Goal: Task Accomplishment & Management: Use online tool/utility

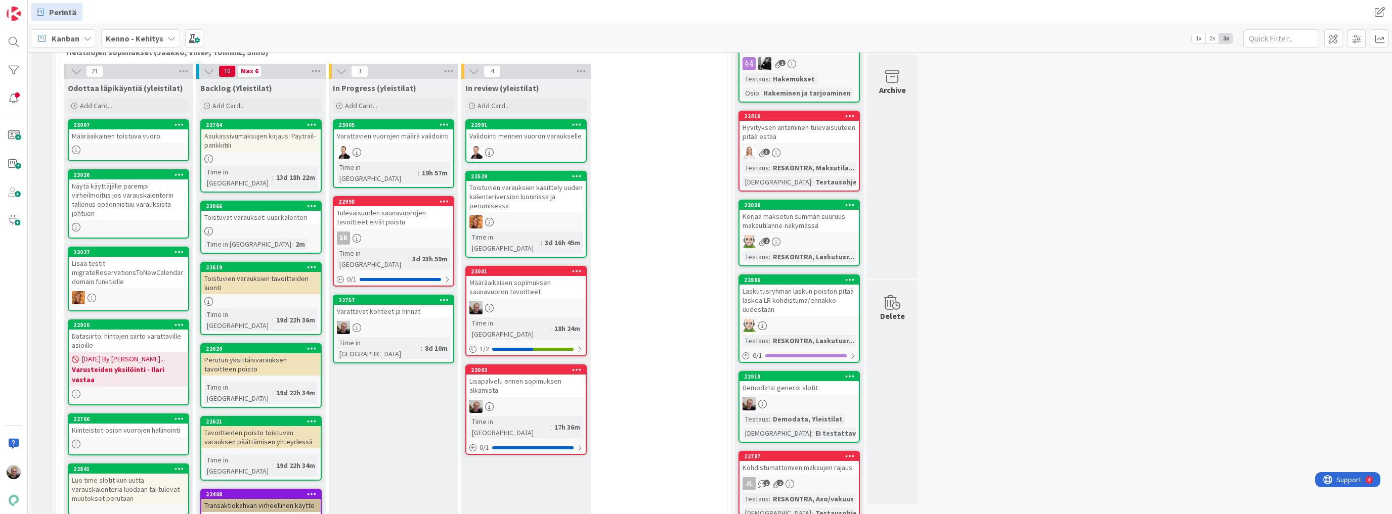
scroll to position [121, 0]
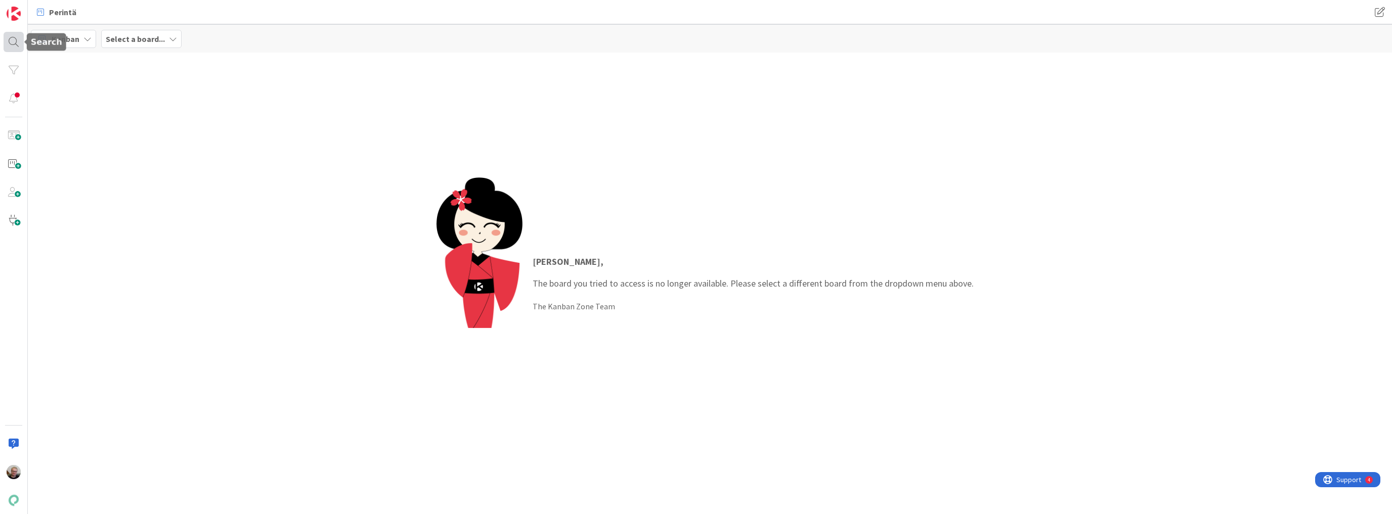
click at [16, 40] on div at bounding box center [14, 42] width 20 height 20
click at [89, 38] on input "text" at bounding box center [96, 37] width 126 height 18
click at [122, 30] on input "bugfix-22987/recurring-targets-delete" at bounding box center [96, 37] width 126 height 18
type input "16816"
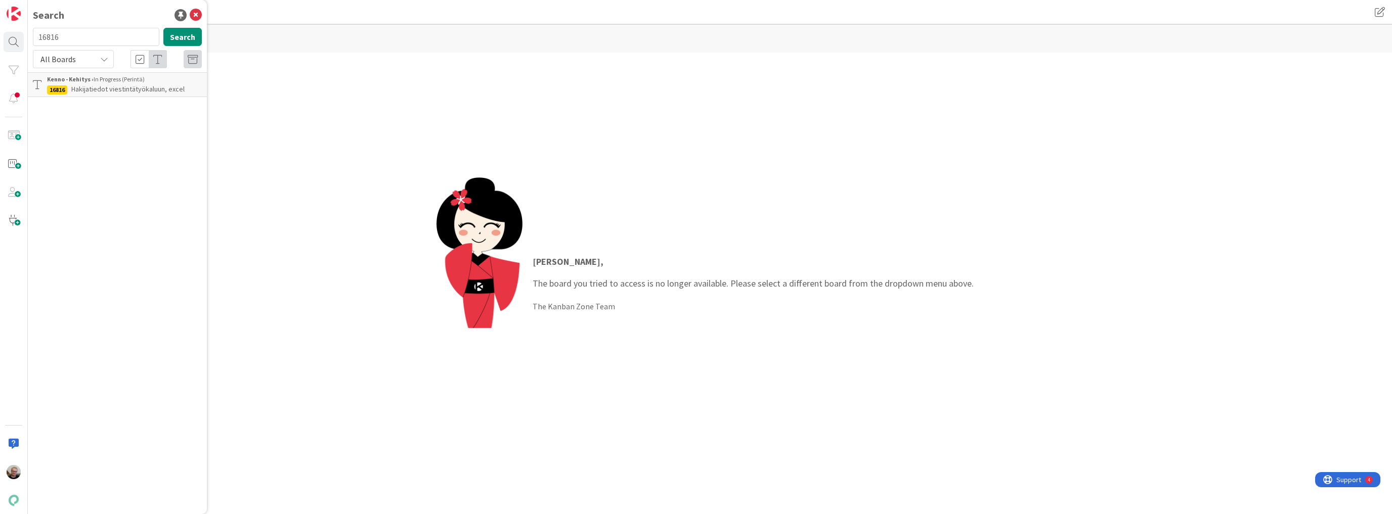
click at [135, 86] on span "Hakijatiedot viestintätyökaluun, excel" at bounding box center [127, 88] width 113 height 9
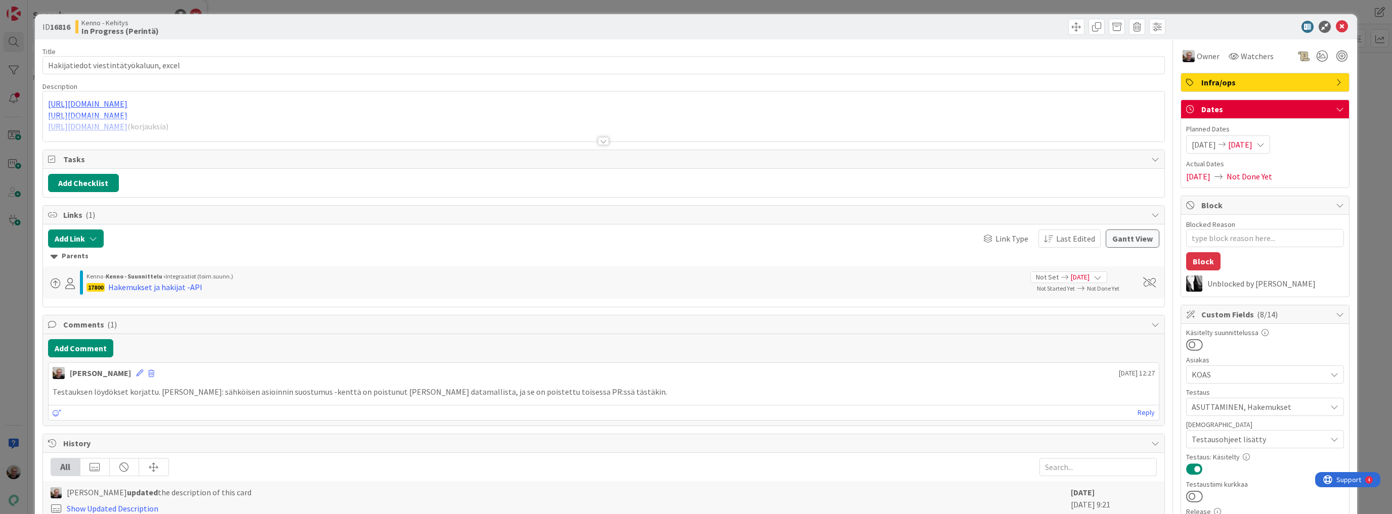
click at [273, 132] on div at bounding box center [603, 129] width 1121 height 26
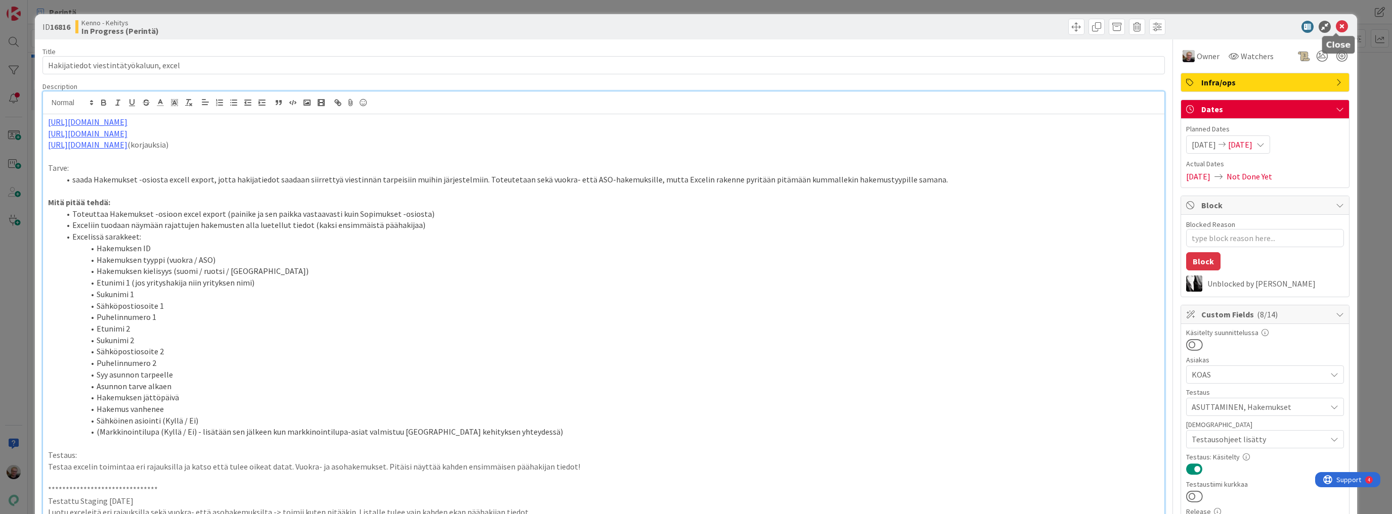
click at [1337, 26] on icon at bounding box center [1342, 27] width 12 height 12
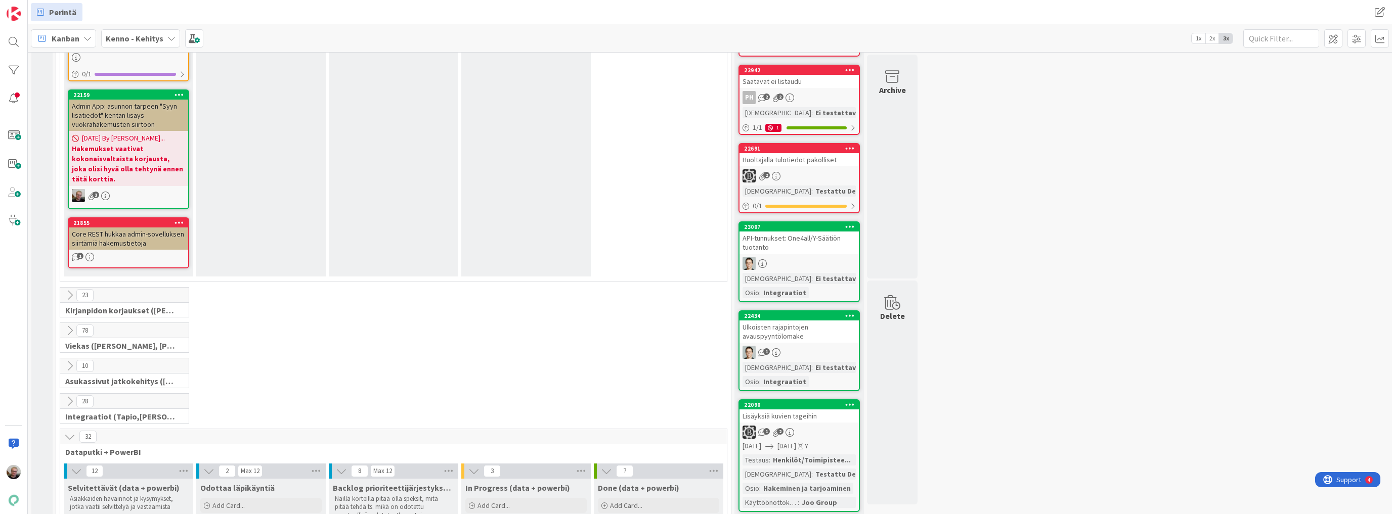
scroll to position [1619, 0]
click at [70, 397] on icon at bounding box center [69, 402] width 11 height 11
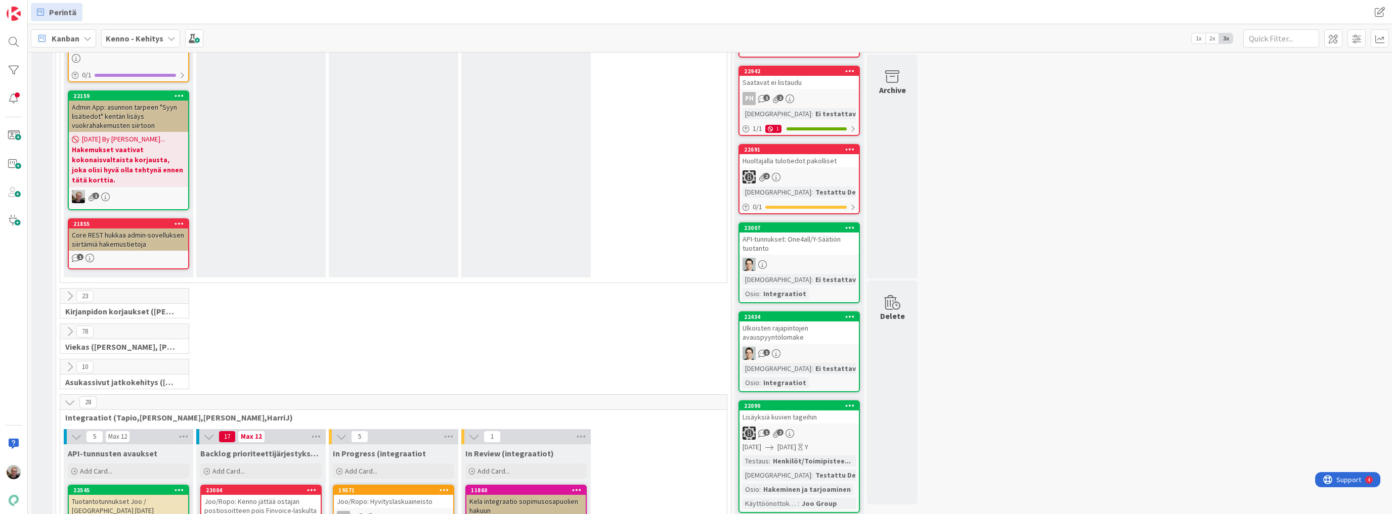
click at [70, 397] on icon at bounding box center [69, 402] width 11 height 11
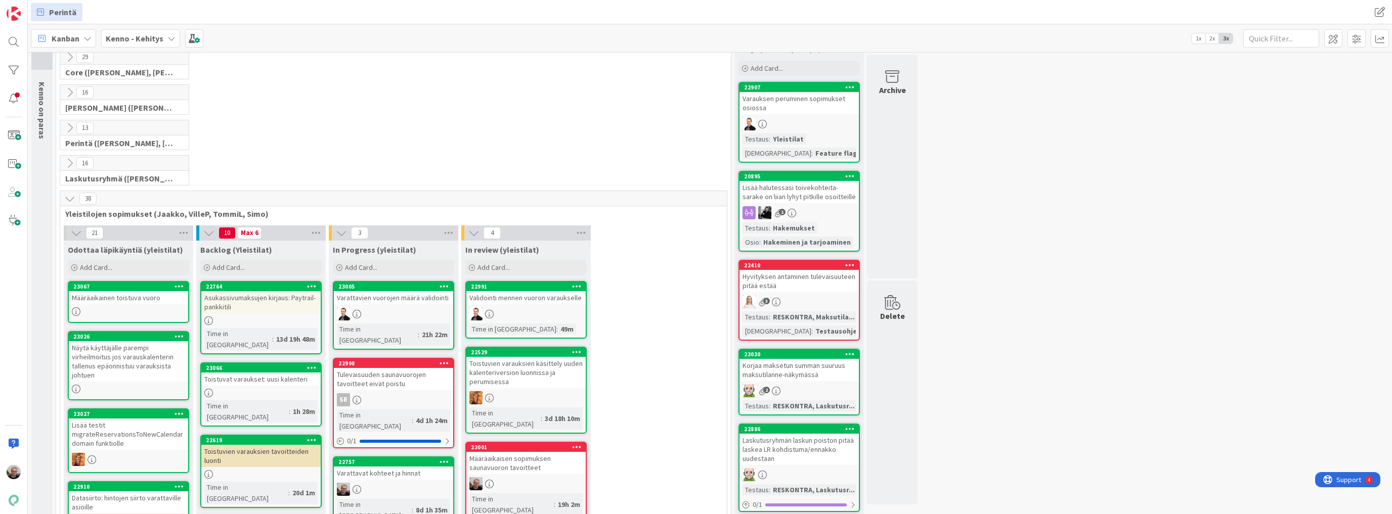
scroll to position [0, 0]
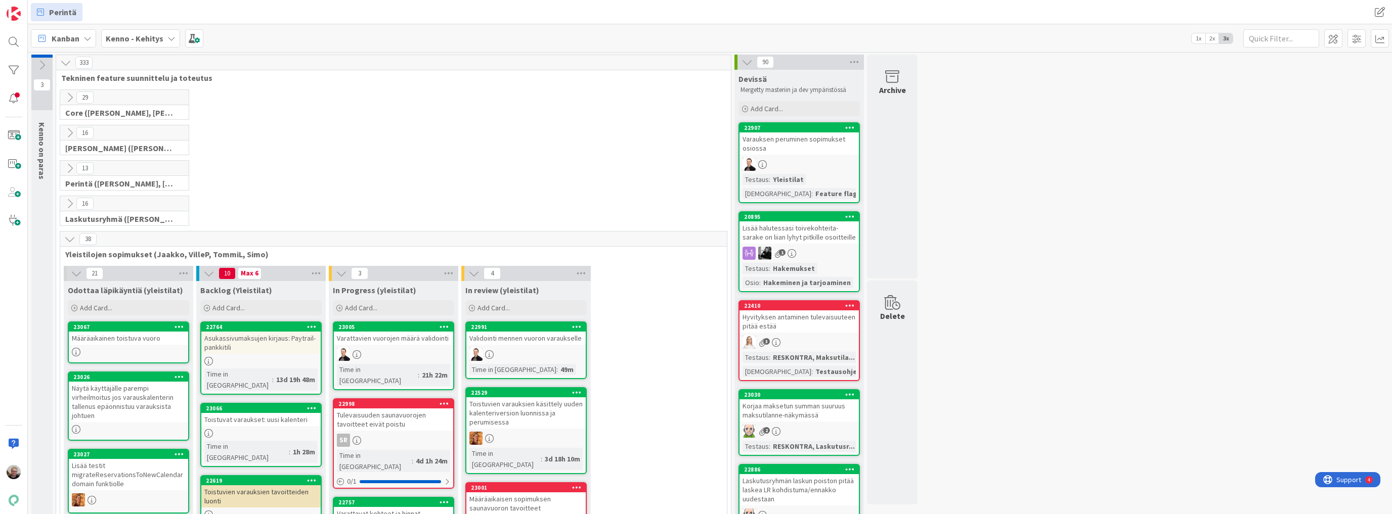
click at [67, 169] on icon at bounding box center [69, 168] width 11 height 11
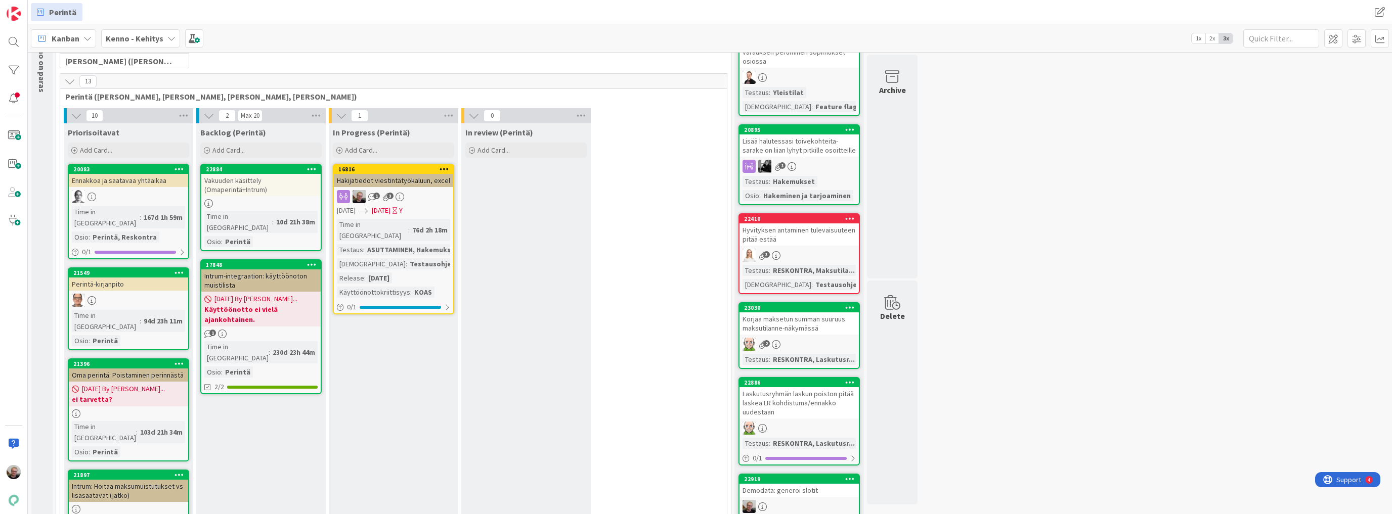
scroll to position [40, 0]
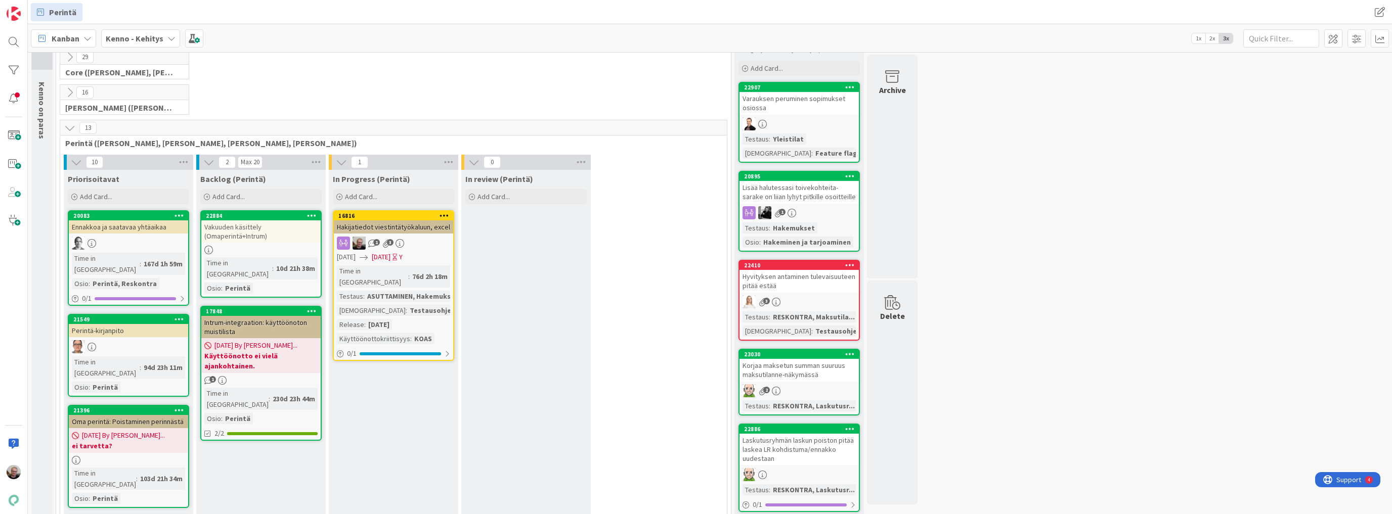
click at [390, 261] on span "31/08/2025" at bounding box center [381, 257] width 19 height 11
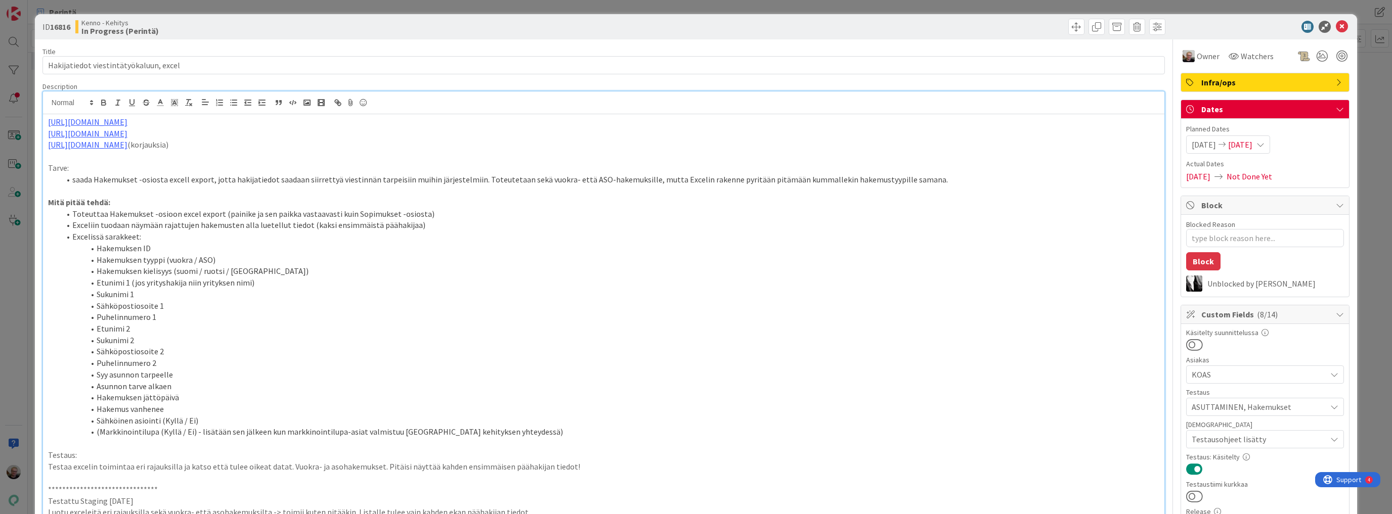
click at [282, 113] on div "https://github.com/pandiafi/kenno/pull/7703 https://github.com/pandiafi/kenno/p…" at bounding box center [603, 369] width 1121 height 555
click at [1336, 28] on icon at bounding box center [1342, 27] width 12 height 12
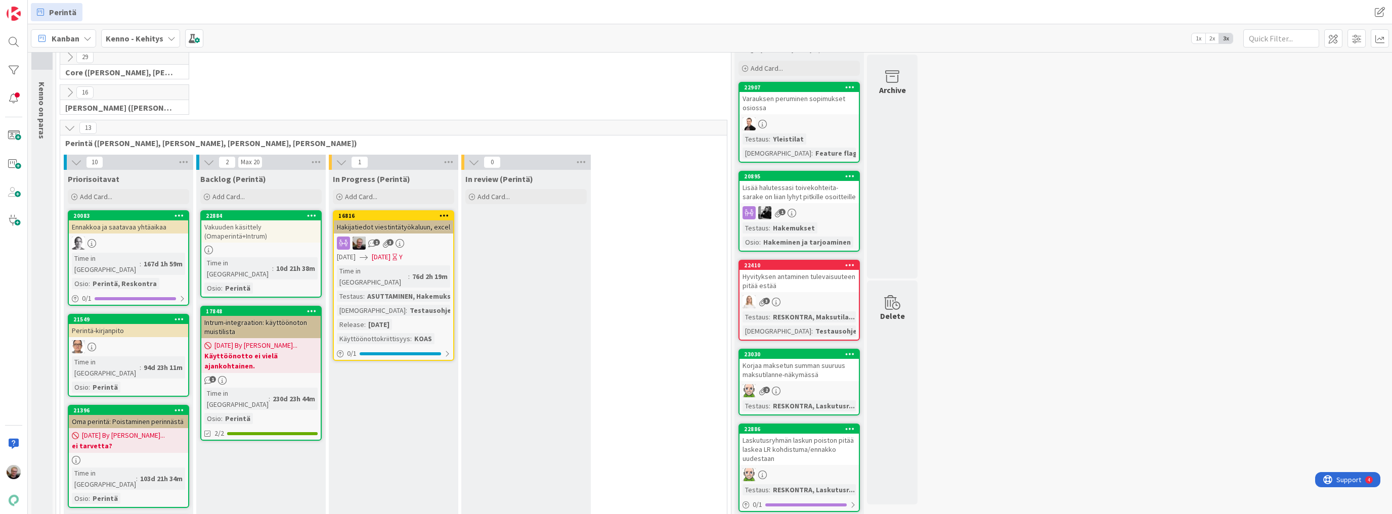
click at [356, 259] on span "31/08/2025" at bounding box center [346, 257] width 19 height 11
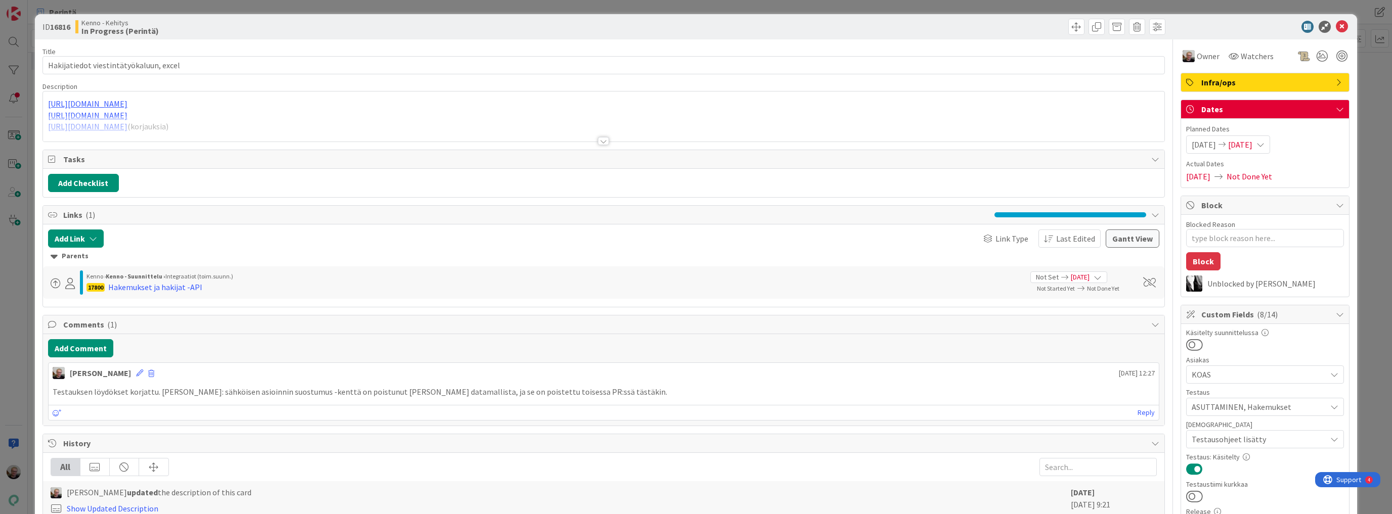
click at [184, 127] on div at bounding box center [603, 129] width 1121 height 26
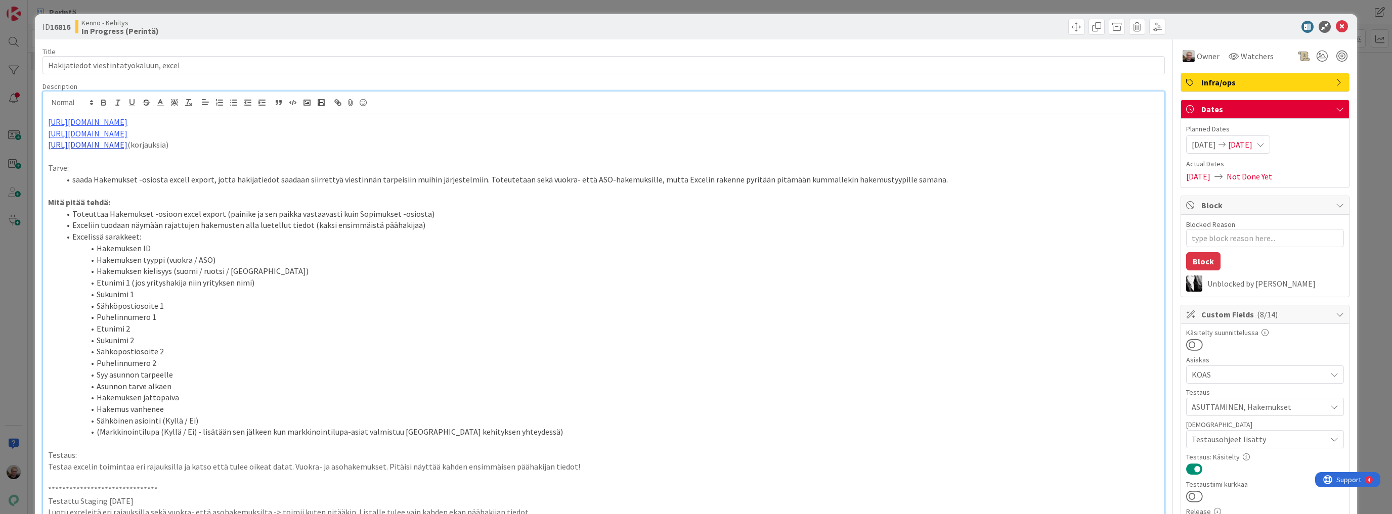
click at [127, 142] on link "https://github.com/pandiafi/kenno/pull/7870" at bounding box center [87, 145] width 79 height 10
click at [123, 162] on link "https://github.com/pandiafi/kenno/pull/7870" at bounding box center [98, 164] width 69 height 13
click at [1073, 25] on span at bounding box center [1076, 27] width 16 height 16
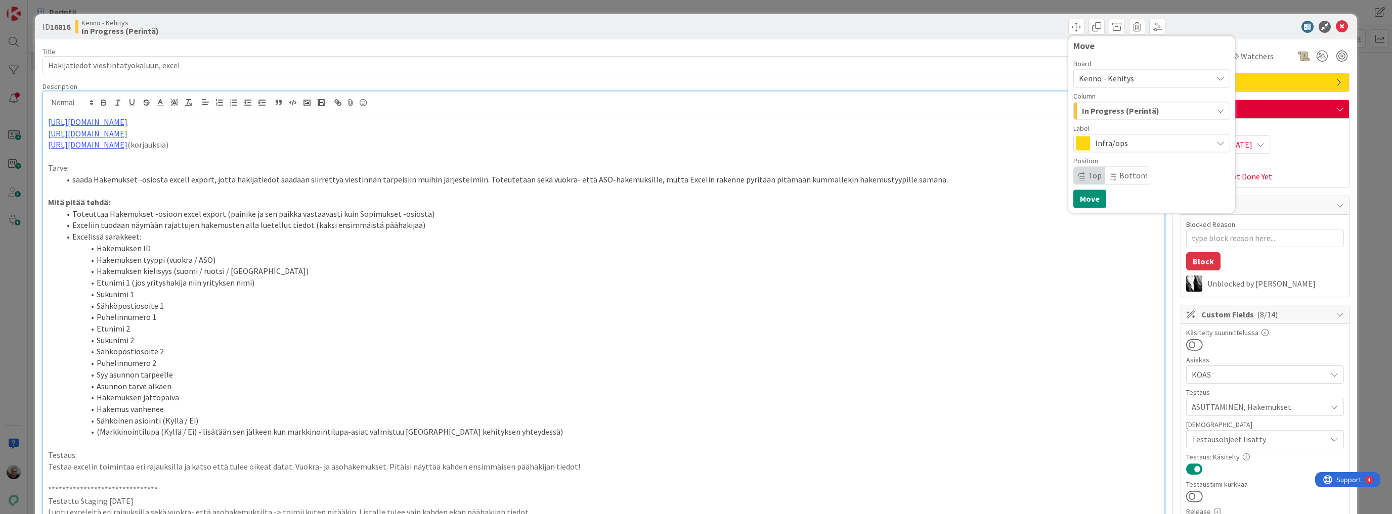
click at [1132, 114] on span "In Progress (Perintä)" at bounding box center [1120, 110] width 77 height 13
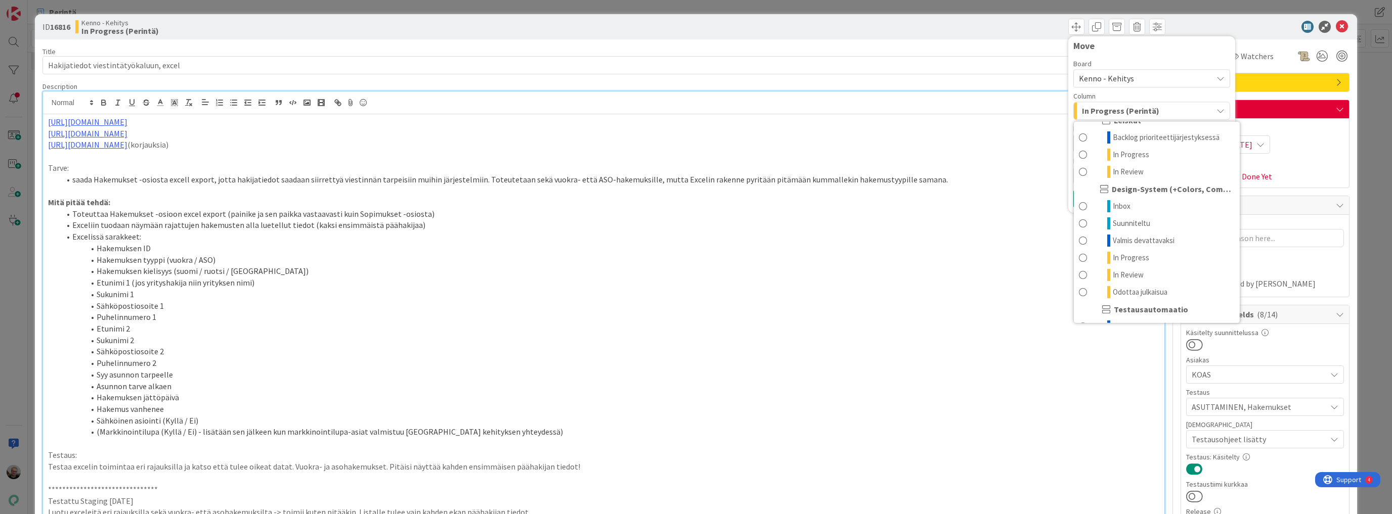
scroll to position [1162, 0]
click at [1100, 310] on span "Devissä" at bounding box center [1110, 311] width 25 height 12
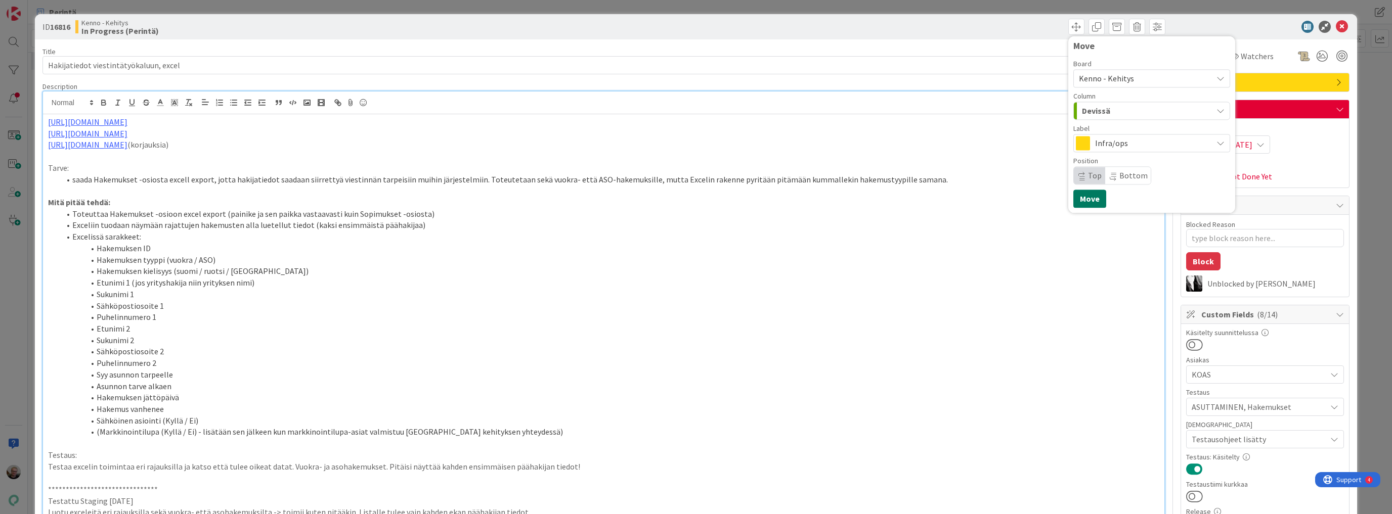
click at [1086, 200] on button "Move" at bounding box center [1089, 199] width 33 height 18
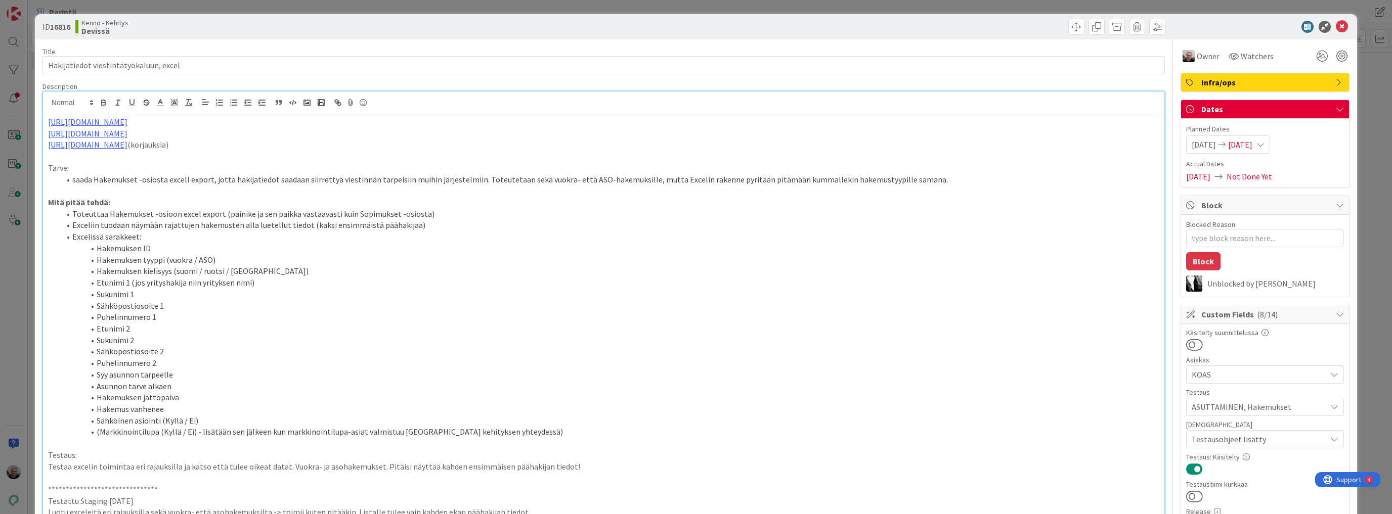
type textarea "x"
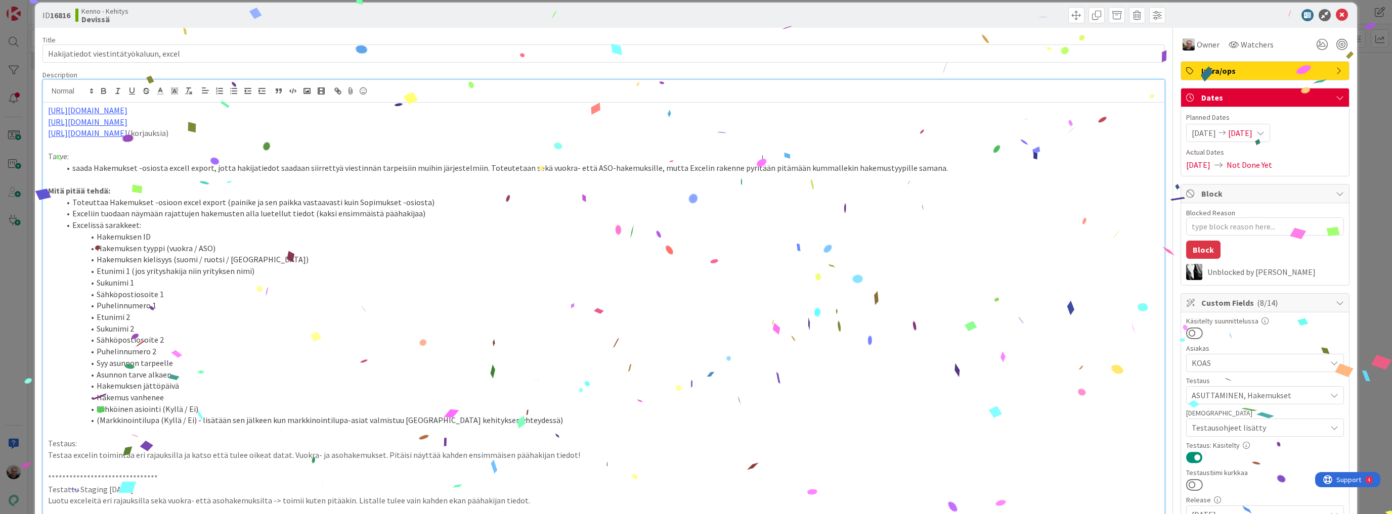
scroll to position [0, 0]
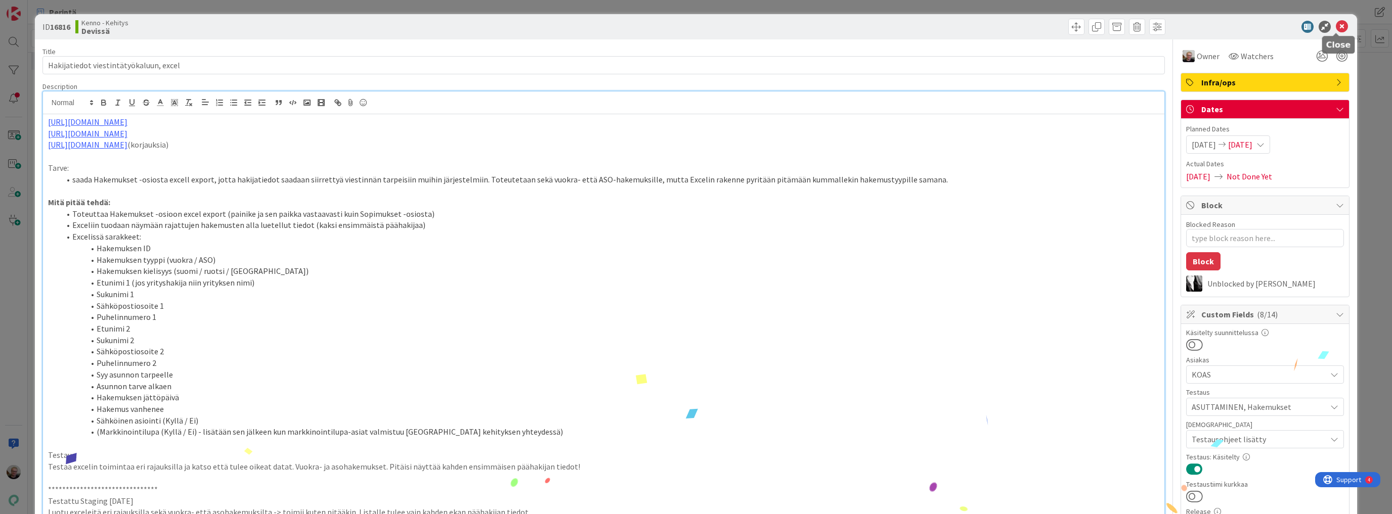
click at [1336, 27] on icon at bounding box center [1342, 27] width 12 height 12
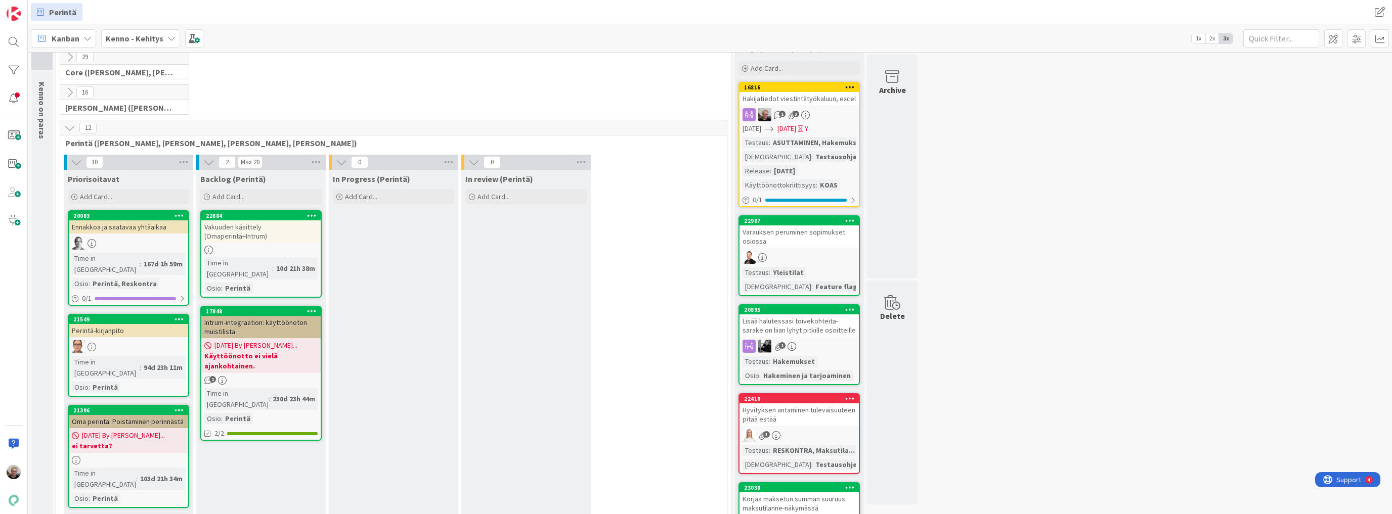
click at [853, 87] on icon at bounding box center [850, 86] width 10 height 7
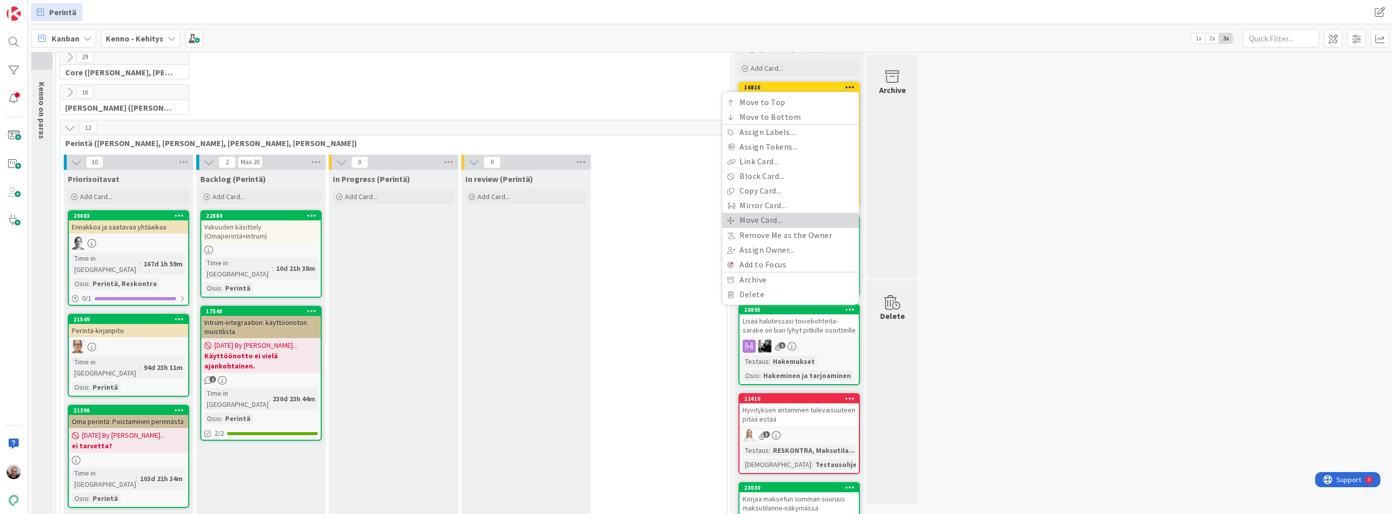
click at [785, 215] on link "Move Card..." at bounding box center [790, 220] width 137 height 15
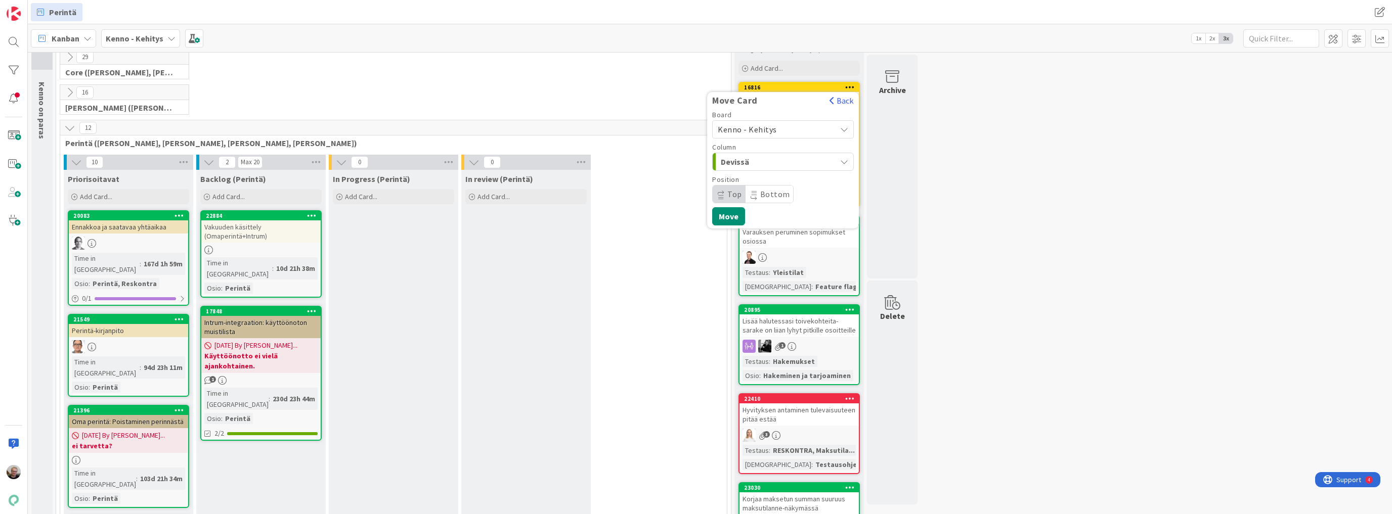
click at [797, 129] on span "Kenno - Kehitys" at bounding box center [774, 129] width 113 height 14
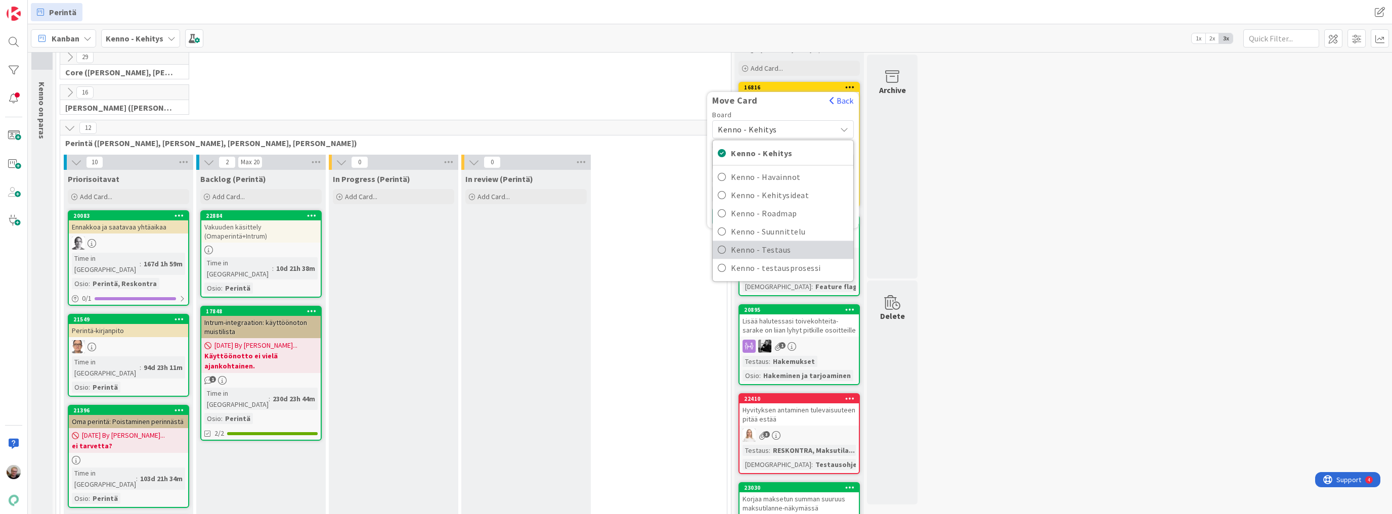
click at [785, 247] on span "Kenno - Testaus" at bounding box center [789, 250] width 117 height 15
click at [802, 167] on div "Testattavissa (Stagingissa)" at bounding box center [777, 162] width 118 height 16
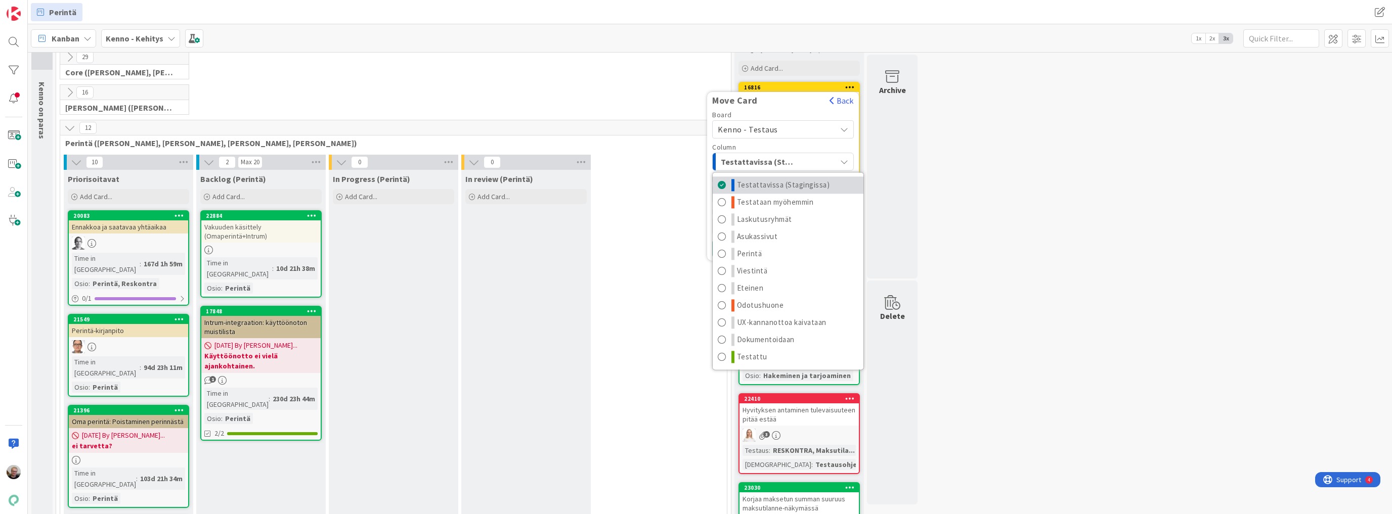
click at [800, 186] on span "Testattavissa (Stagingissa)" at bounding box center [783, 186] width 93 height 12
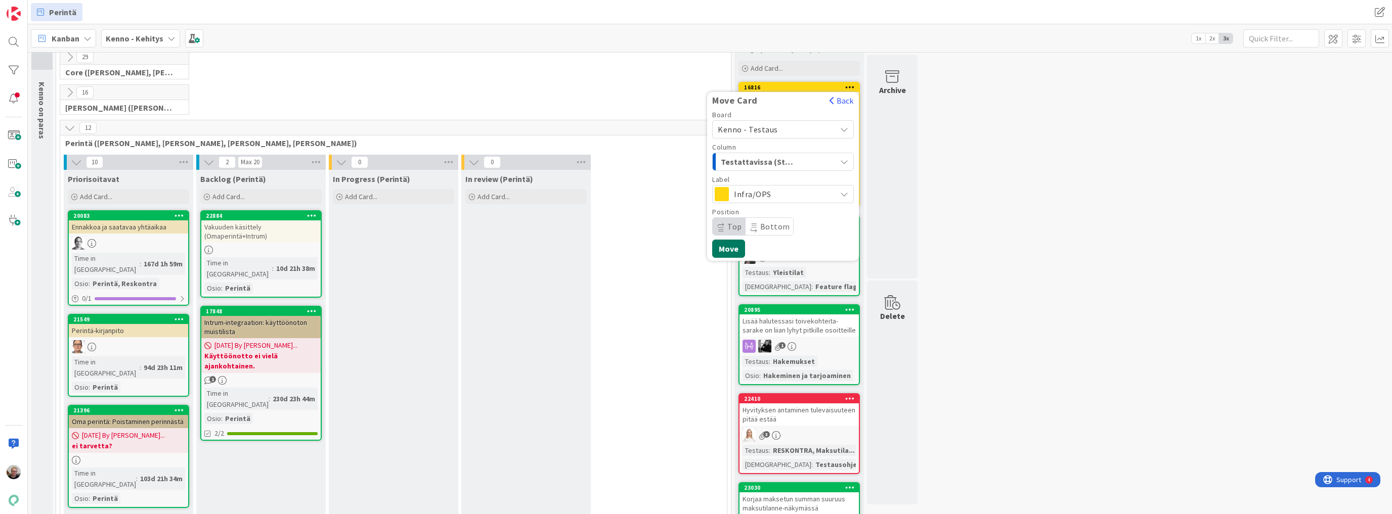
click at [735, 245] on button "Move" at bounding box center [728, 249] width 33 height 18
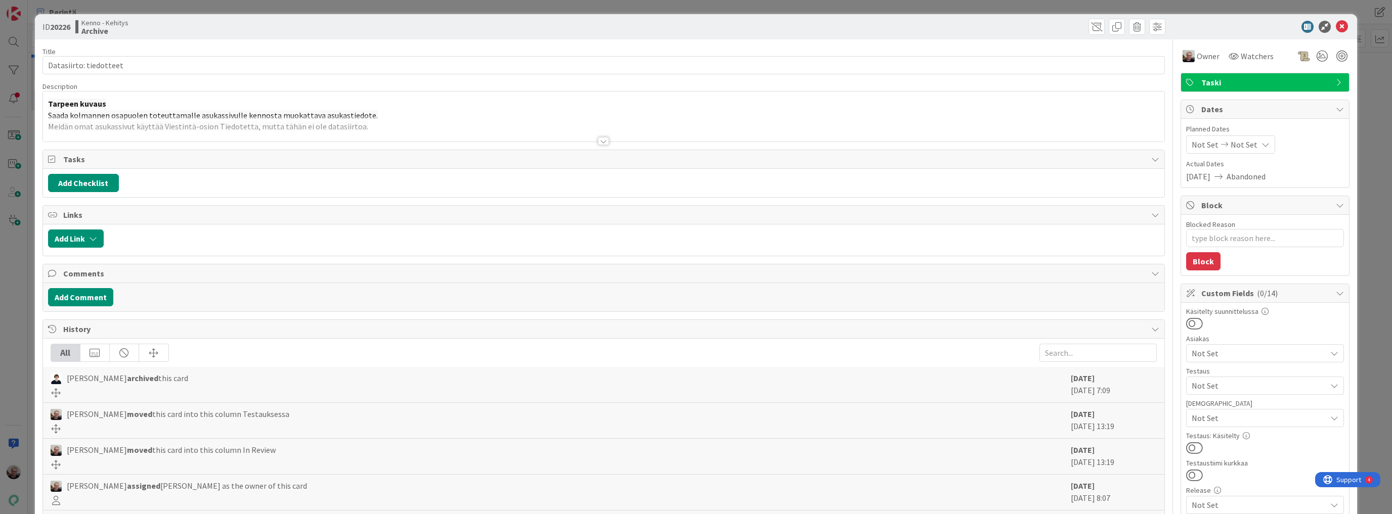
type textarea "x"
click at [386, 113] on p "Saada kolmannen osapuolen toteuttamalle asukassivulle kennosta muokattava asuka…" at bounding box center [603, 116] width 1111 height 12
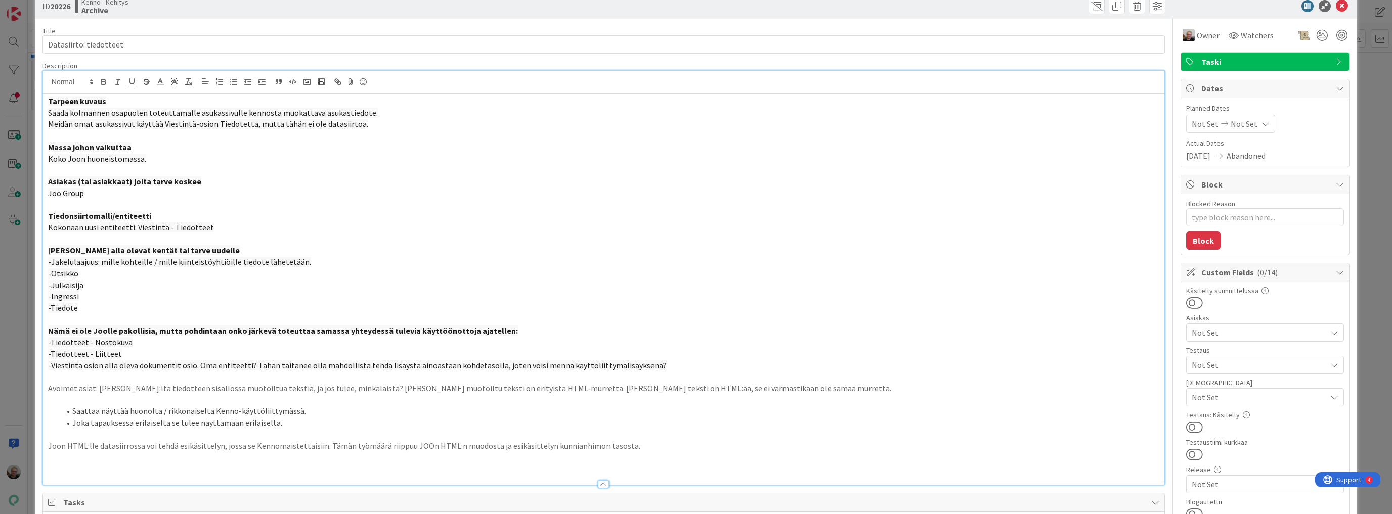
scroll to position [40, 0]
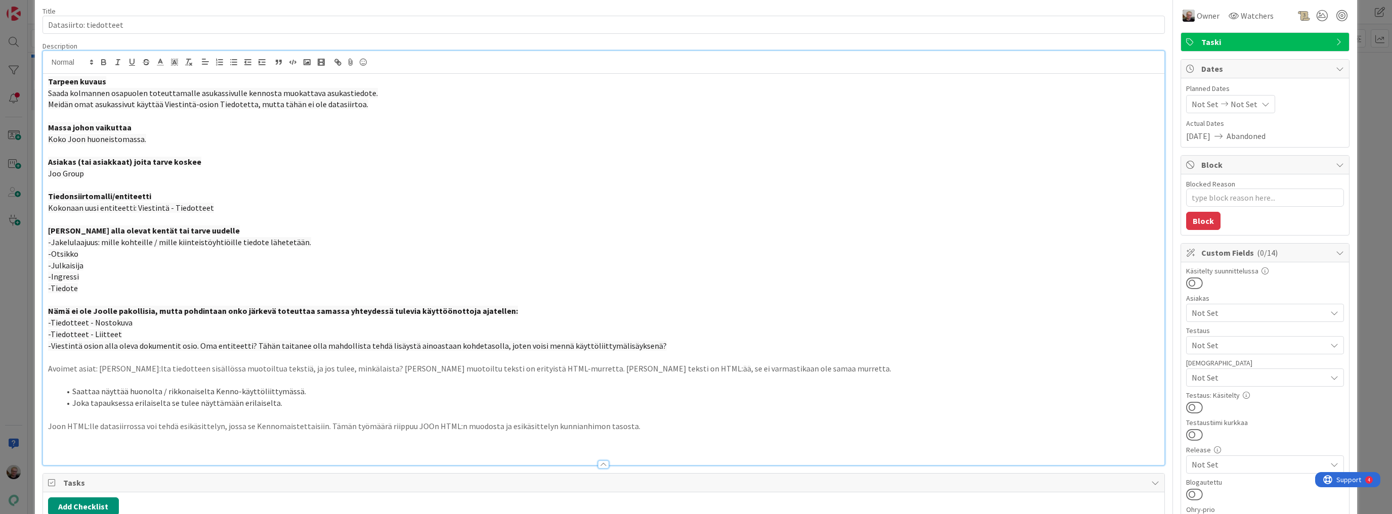
click at [263, 427] on p "Joon HTML:lle datasiirrossa voi tehdä esikäsittelyn, jossa se Kennomaistettaisi…" at bounding box center [603, 427] width 1111 height 12
click at [358, 408] on li "Joka tapauksessa erilaiselta se tulee näyttämään erilaiselta." at bounding box center [609, 404] width 1099 height 12
click at [479, 371] on p "Avoimet asiat: Tuleeko JOO:lta tiedotteen sisällössa muotoiltua tekstiä, ja jos…" at bounding box center [603, 369] width 1111 height 12
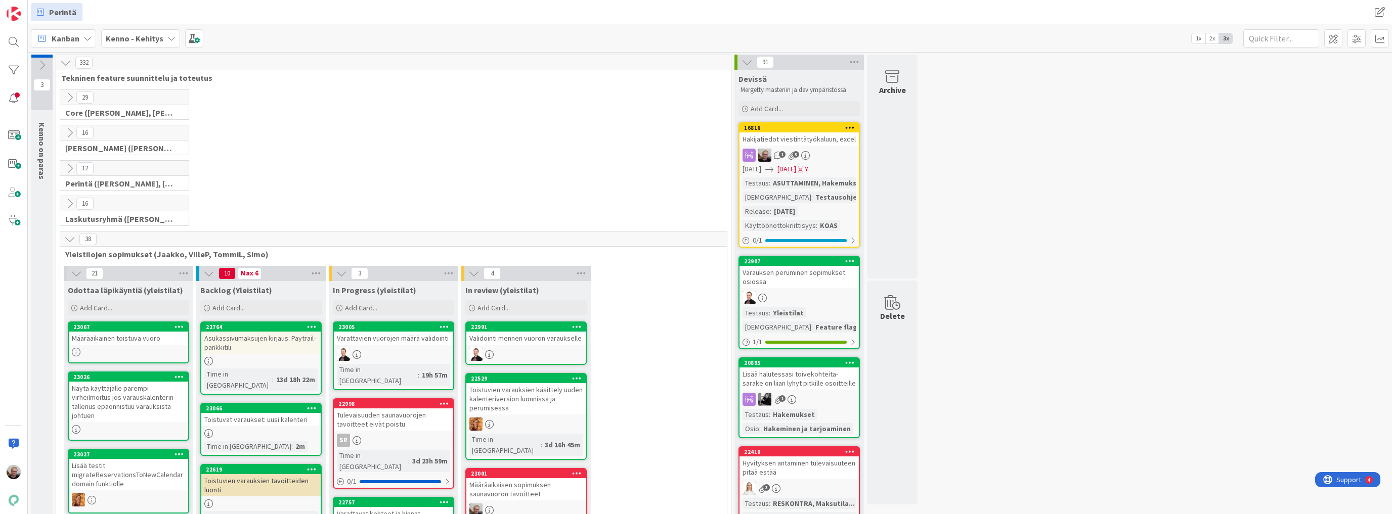
click at [64, 240] on icon at bounding box center [69, 239] width 11 height 11
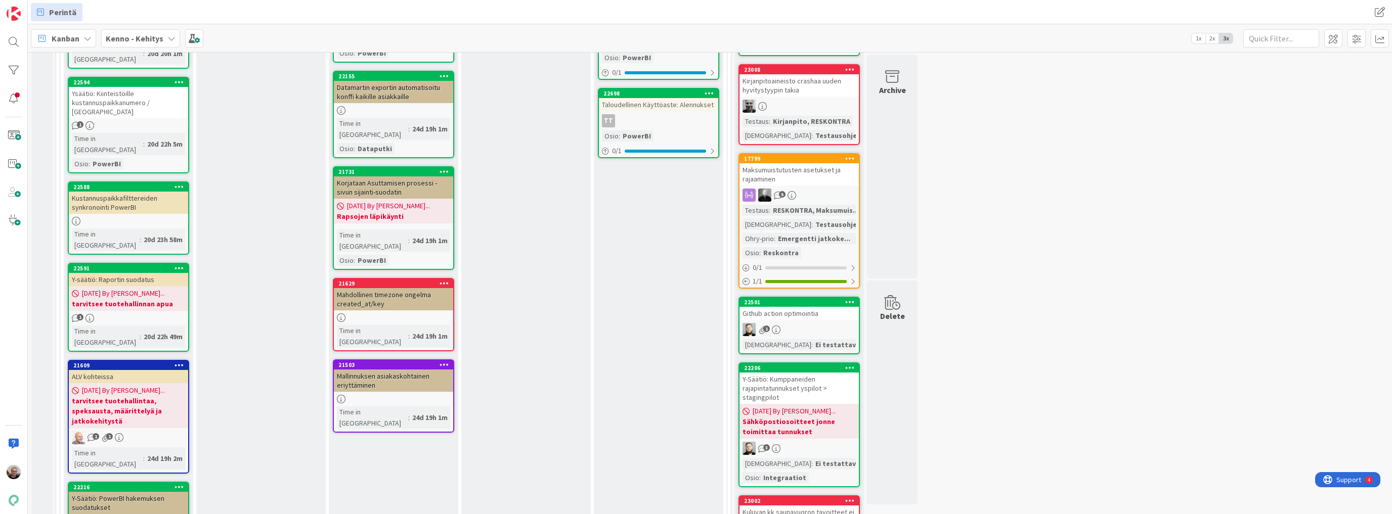
click at [751, 514] on html "Perintä Perintä Kanban Kenno - Kehitys 1x 2x 3x 3 Kenno on paras 332 Tekninen f…" at bounding box center [696, 257] width 1392 height 514
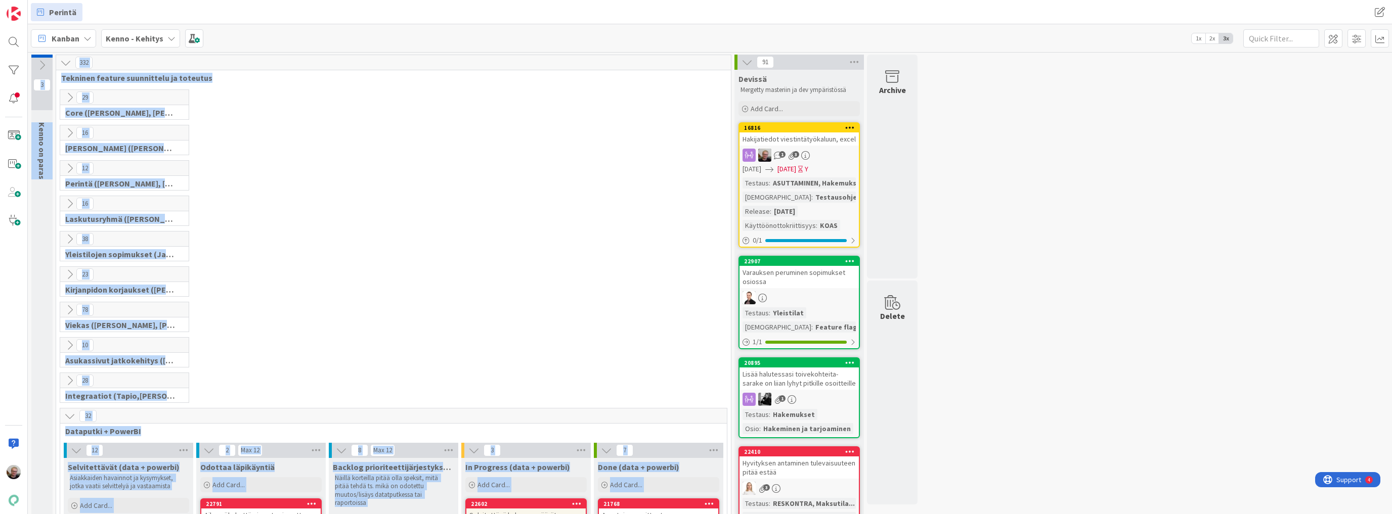
click at [415, 274] on div "23 Kirjanpidon korjaukset (Jussi, JaakkoHä)" at bounding box center [393, 284] width 671 height 35
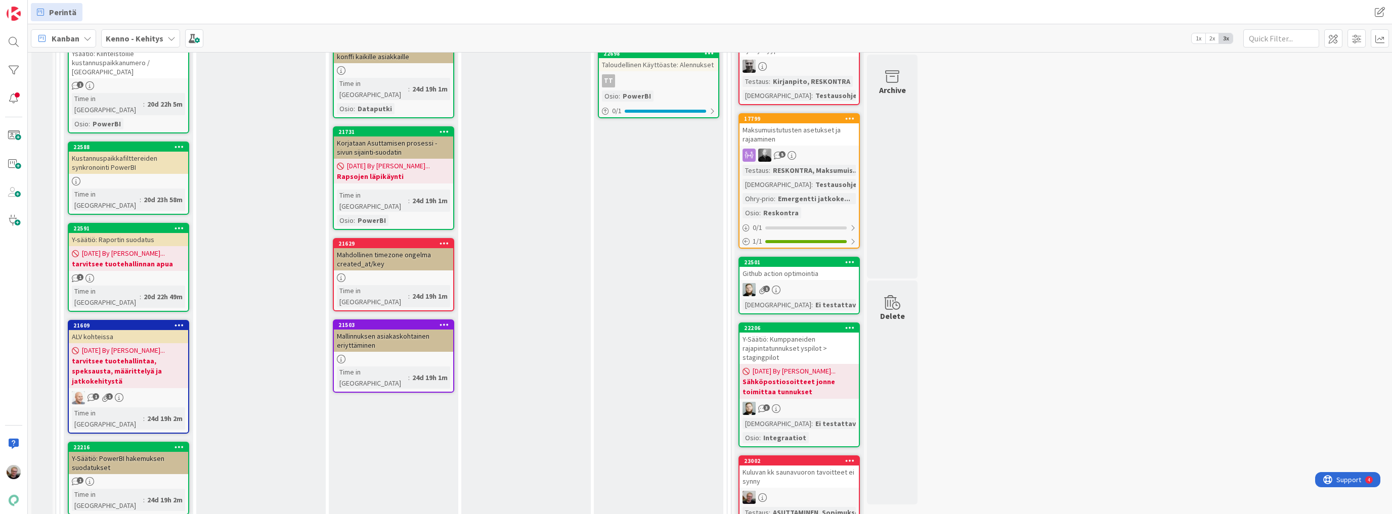
scroll to position [1012, 0]
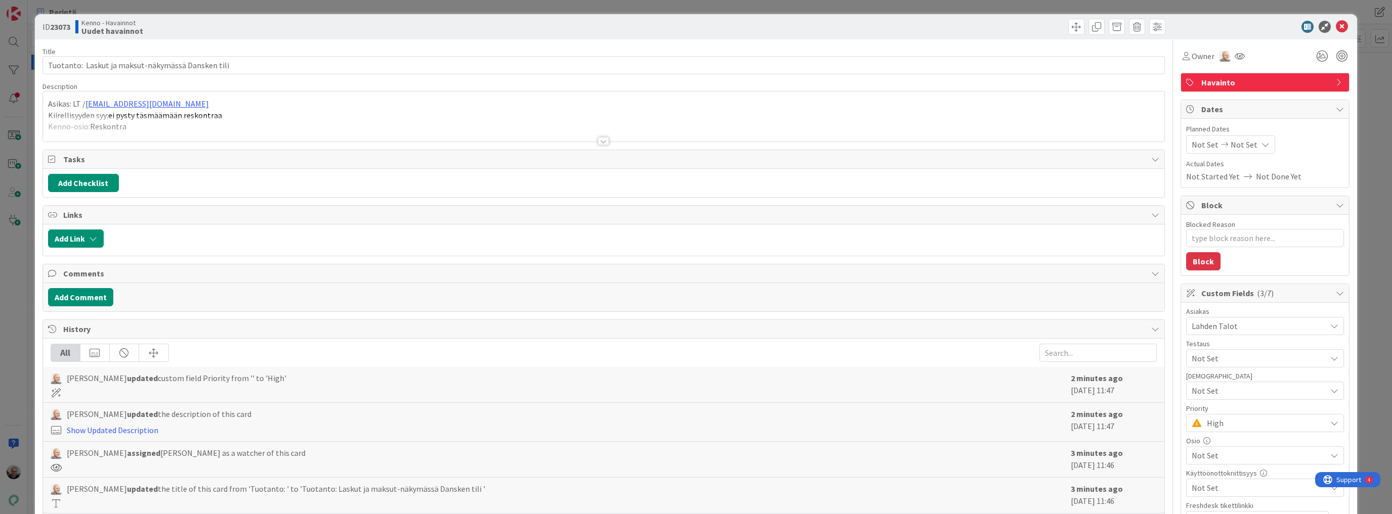
click at [241, 117] on div at bounding box center [603, 129] width 1121 height 26
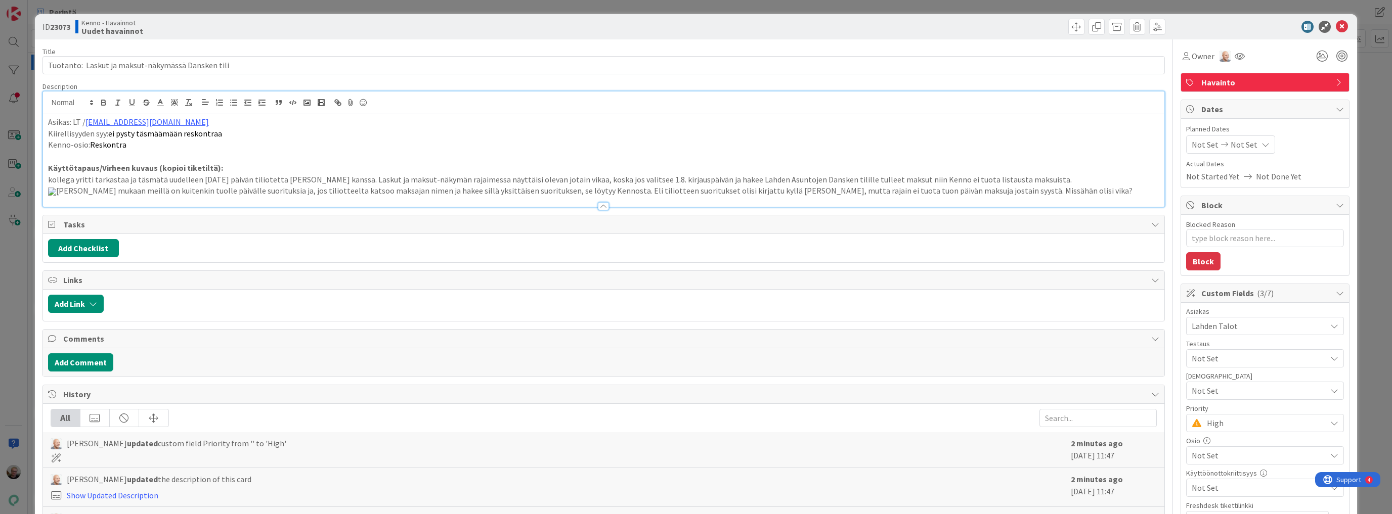
type textarea "x"
click at [1336, 25] on icon at bounding box center [1342, 27] width 12 height 12
